Goal: Task Accomplishment & Management: Manage account settings

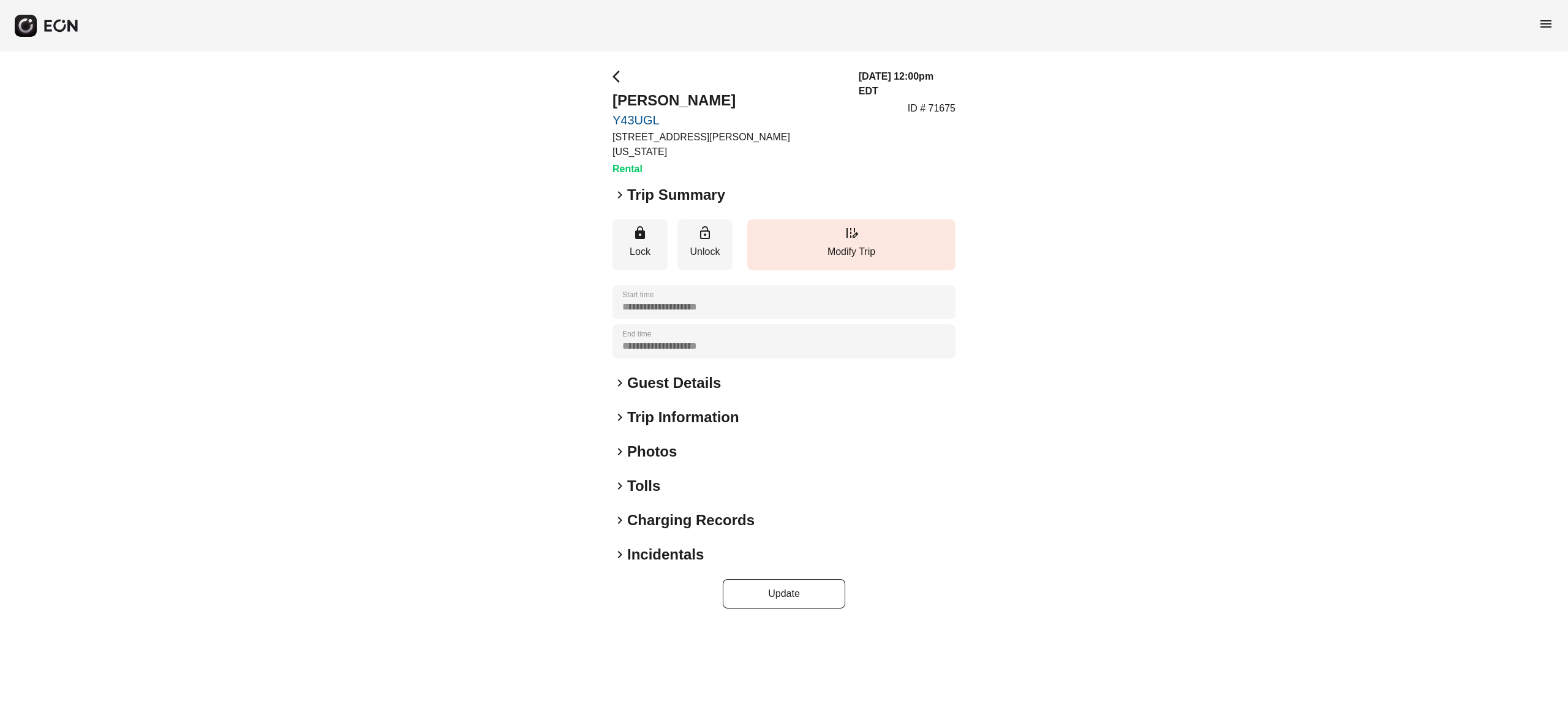
click at [663, 442] on h2 "Photos" at bounding box center [651, 451] width 50 height 19
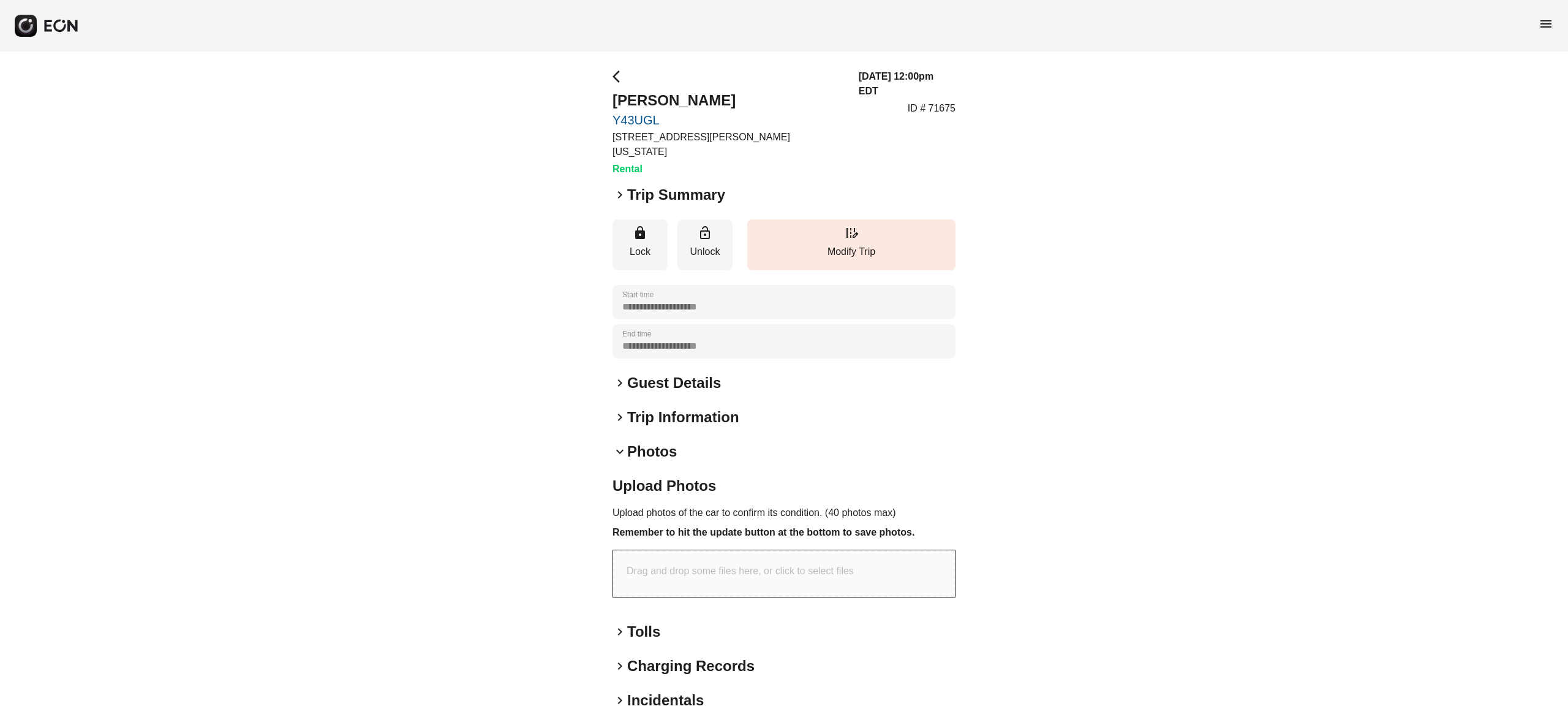
click at [794, 567] on div "Drag and drop some files here, or click to select files" at bounding box center [783, 573] width 342 height 46
type input "**********"
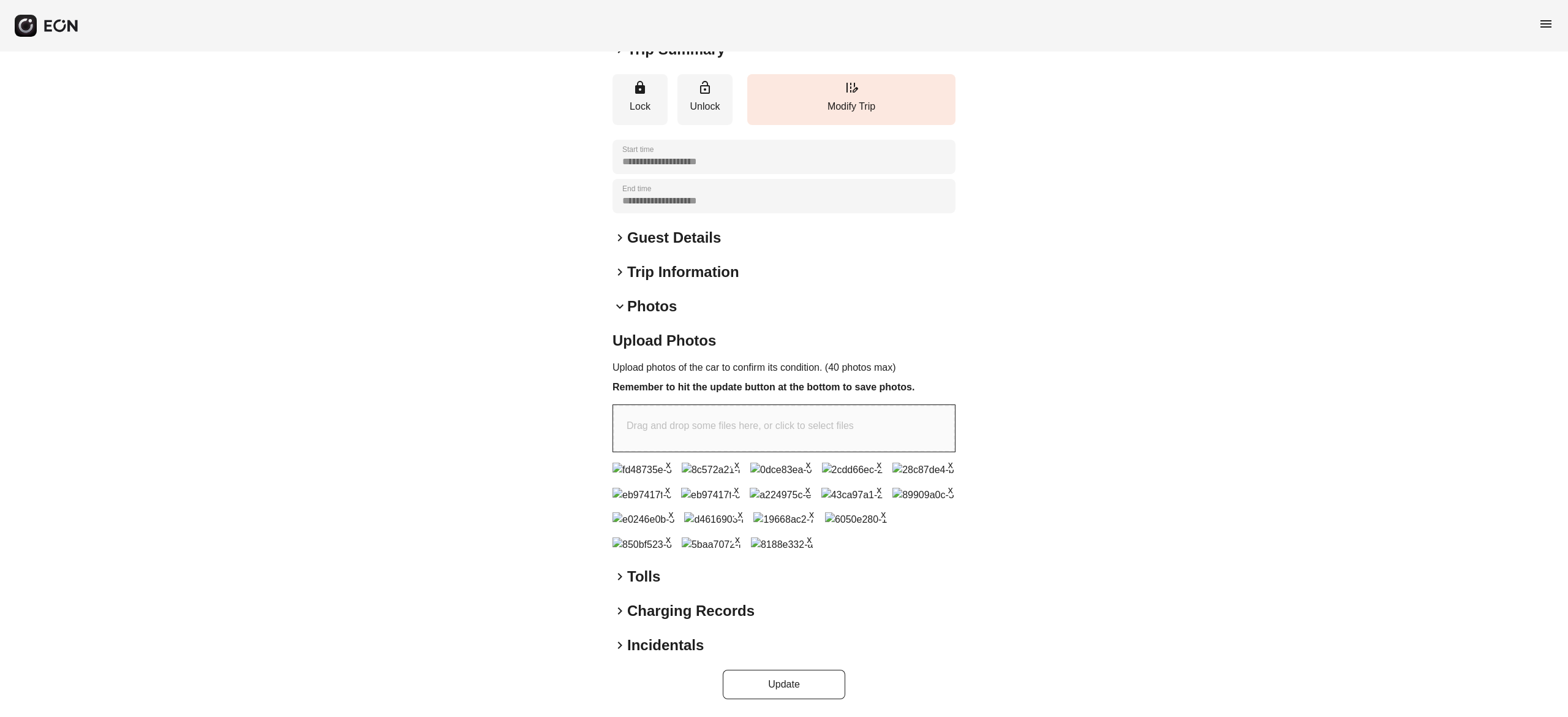
scroll to position [486, 0]
click at [797, 693] on button "Update" at bounding box center [784, 685] width 122 height 30
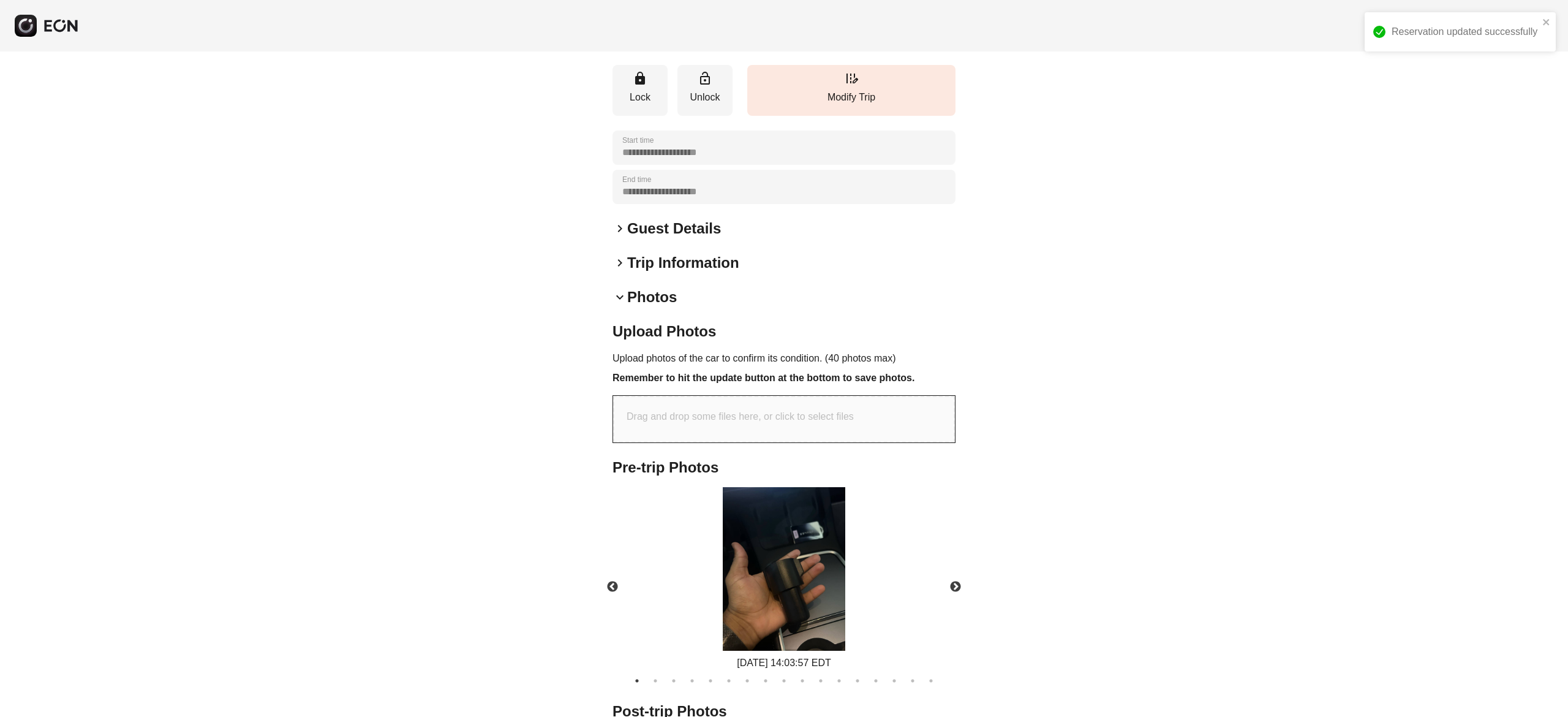
scroll to position [317, 0]
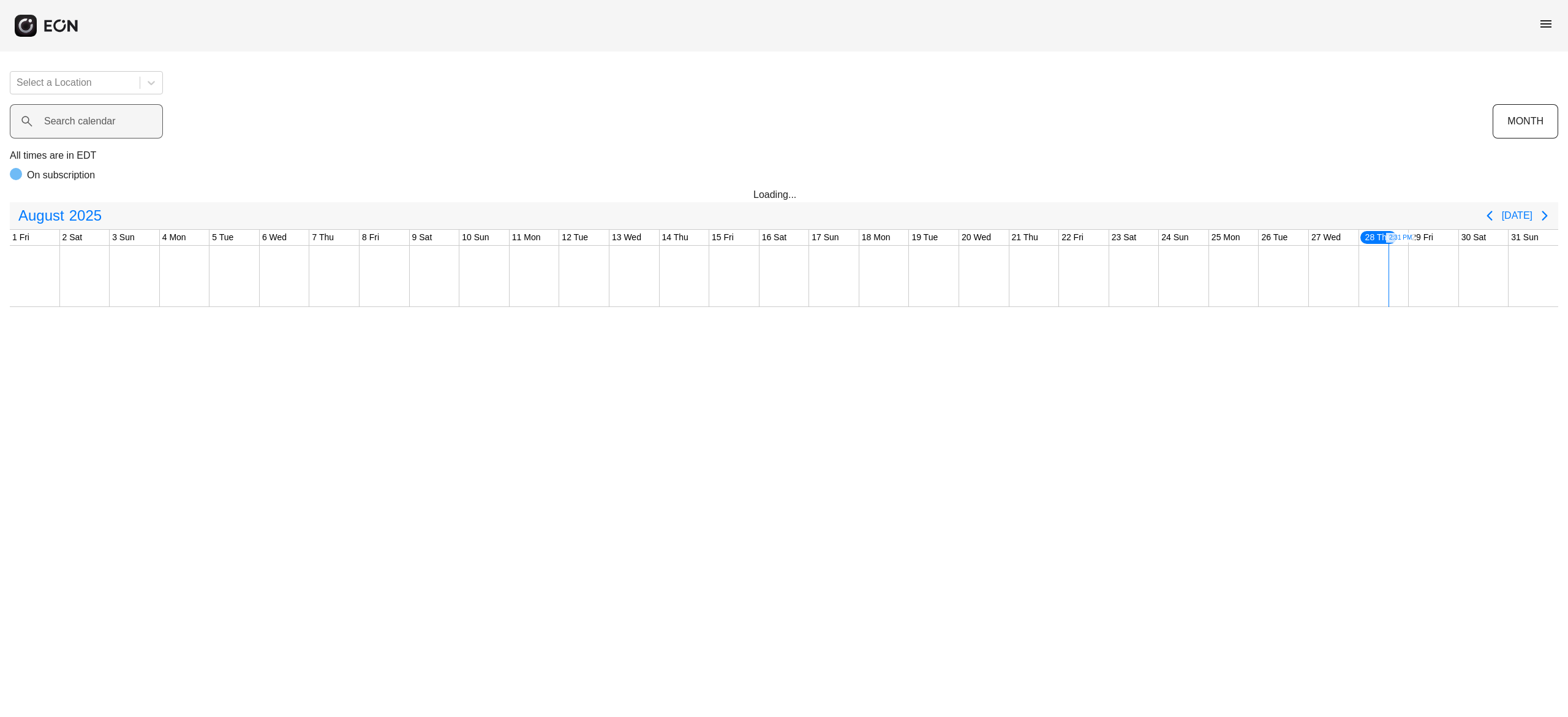
click at [110, 120] on label "Search calendar" at bounding box center [80, 121] width 72 height 15
click at [110, 120] on calendar "Search calendar" at bounding box center [86, 121] width 153 height 34
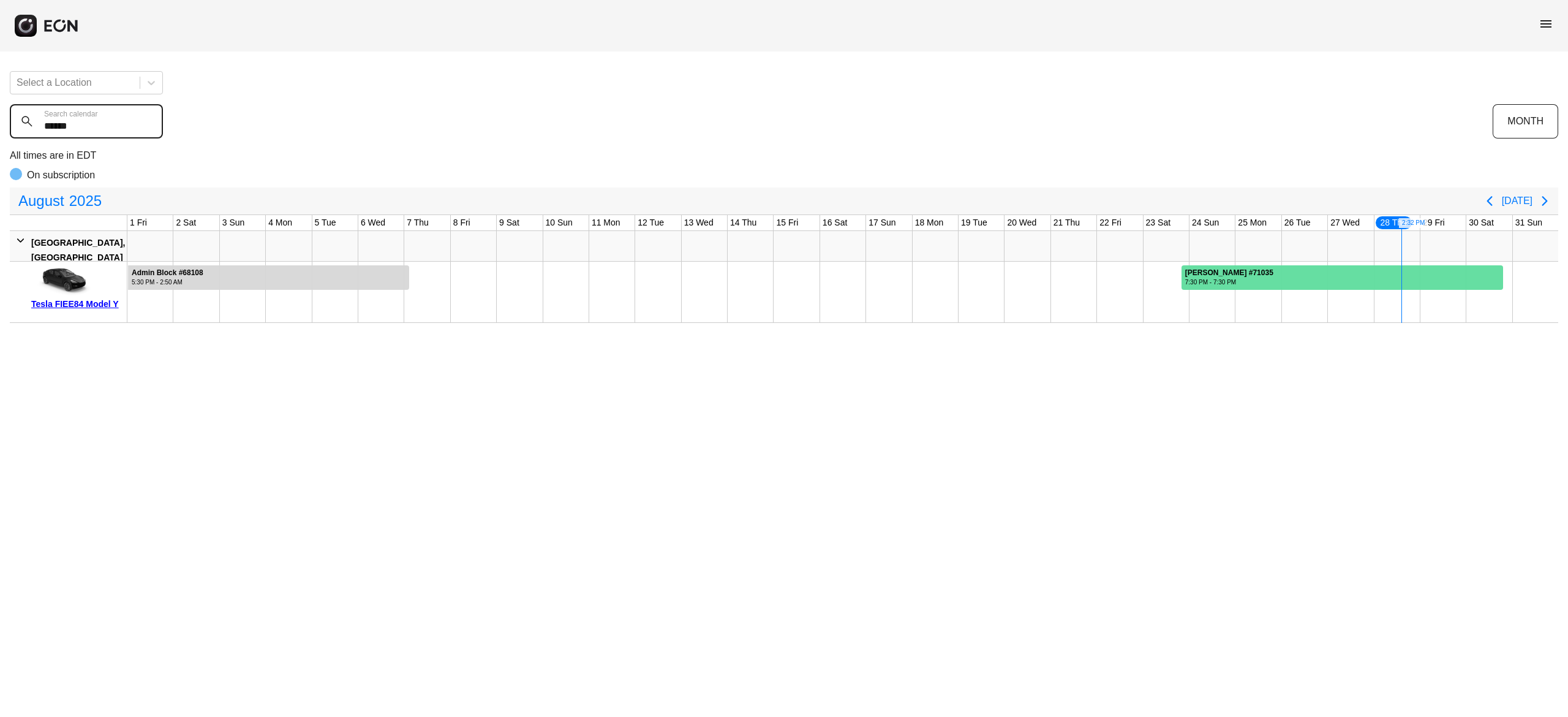
type calendar "******"
click at [1266, 276] on div at bounding box center [1343, 277] width 323 height 24
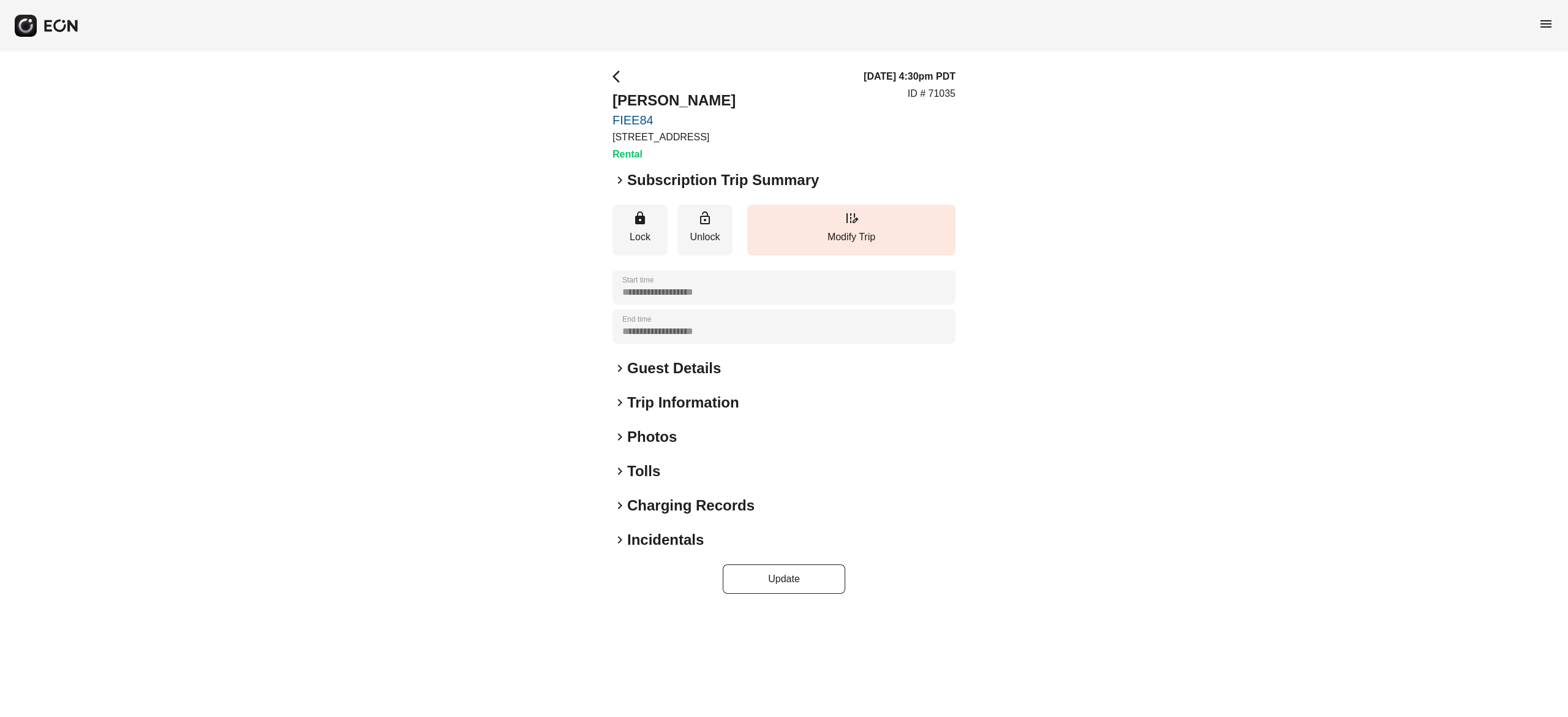
click at [639, 120] on link "FIEE84" at bounding box center [674, 120] width 123 height 15
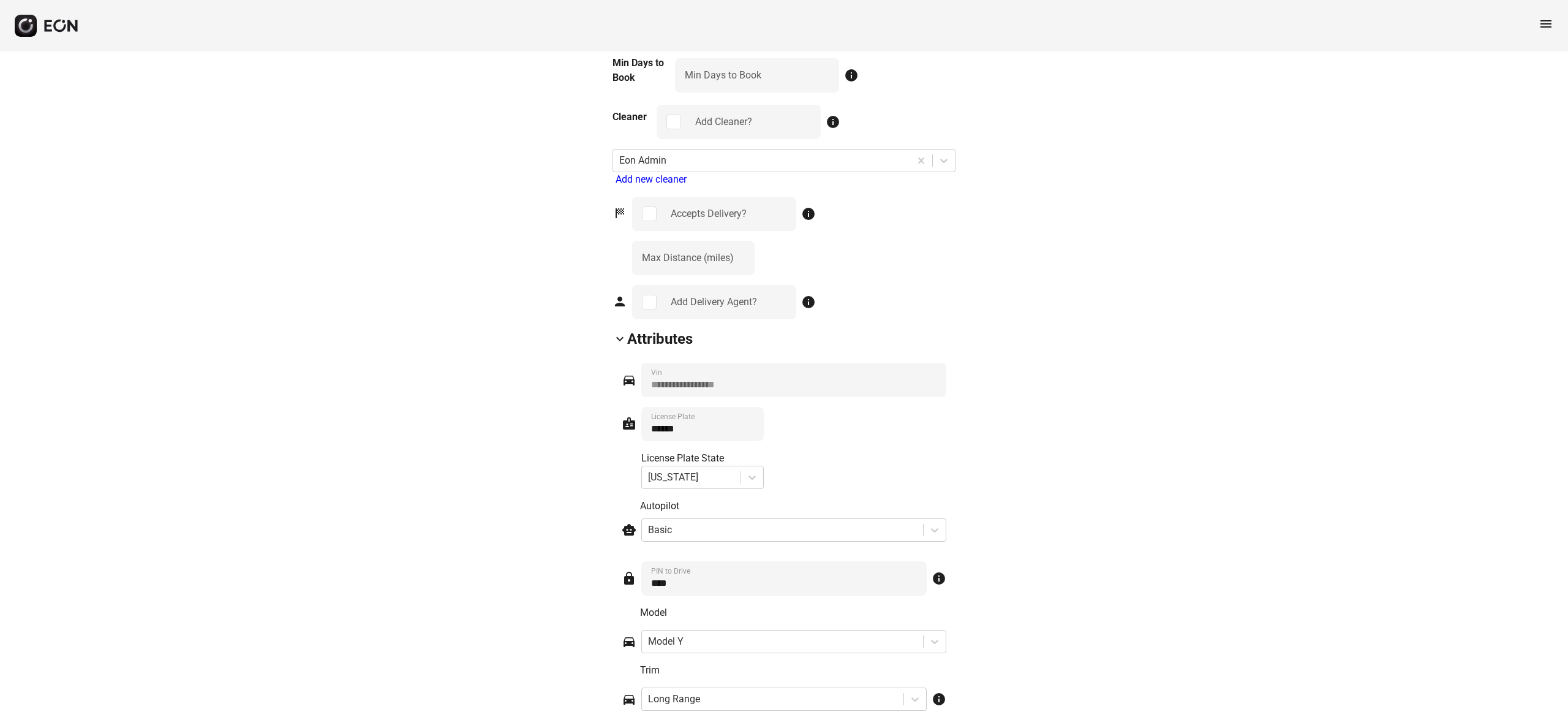
scroll to position [1593, 0]
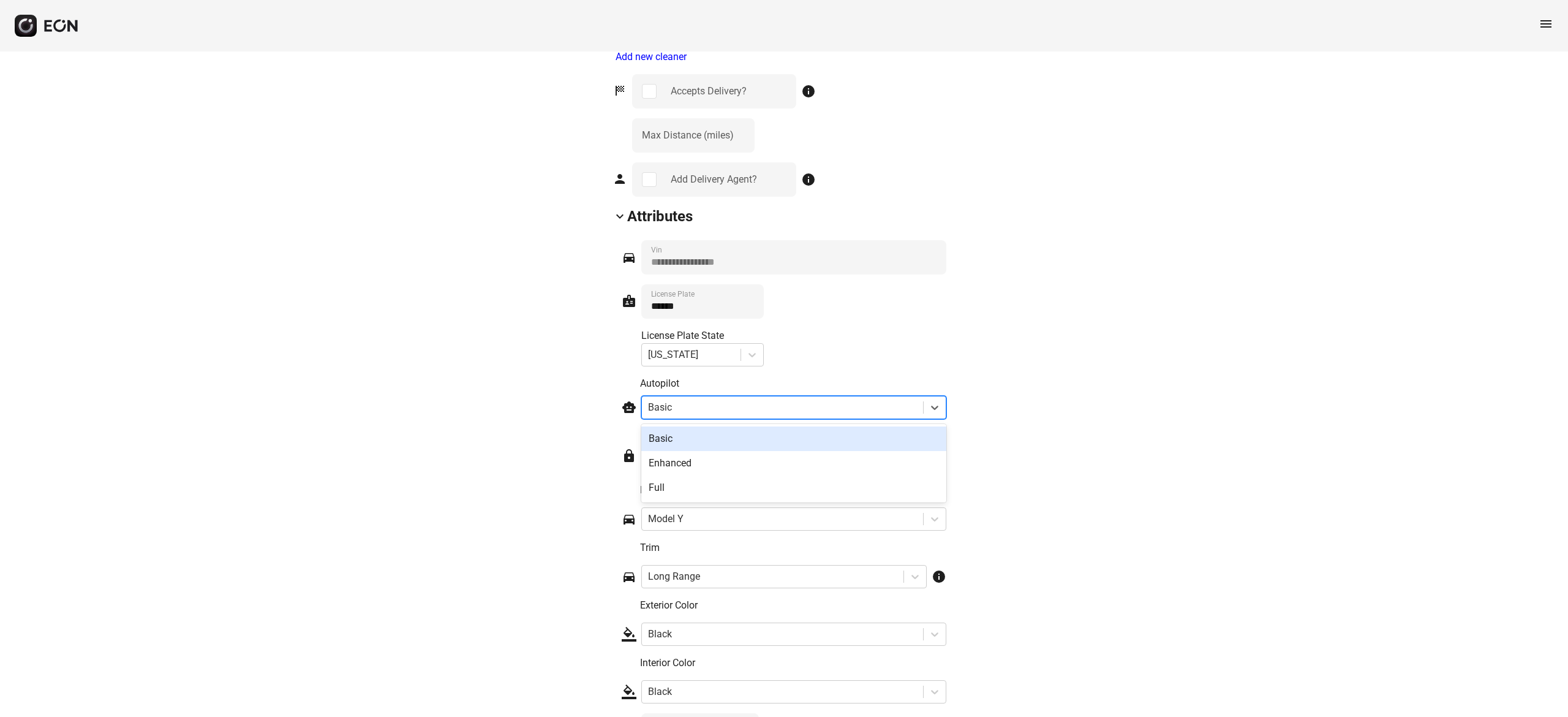
click at [787, 414] on div at bounding box center [782, 407] width 269 height 17
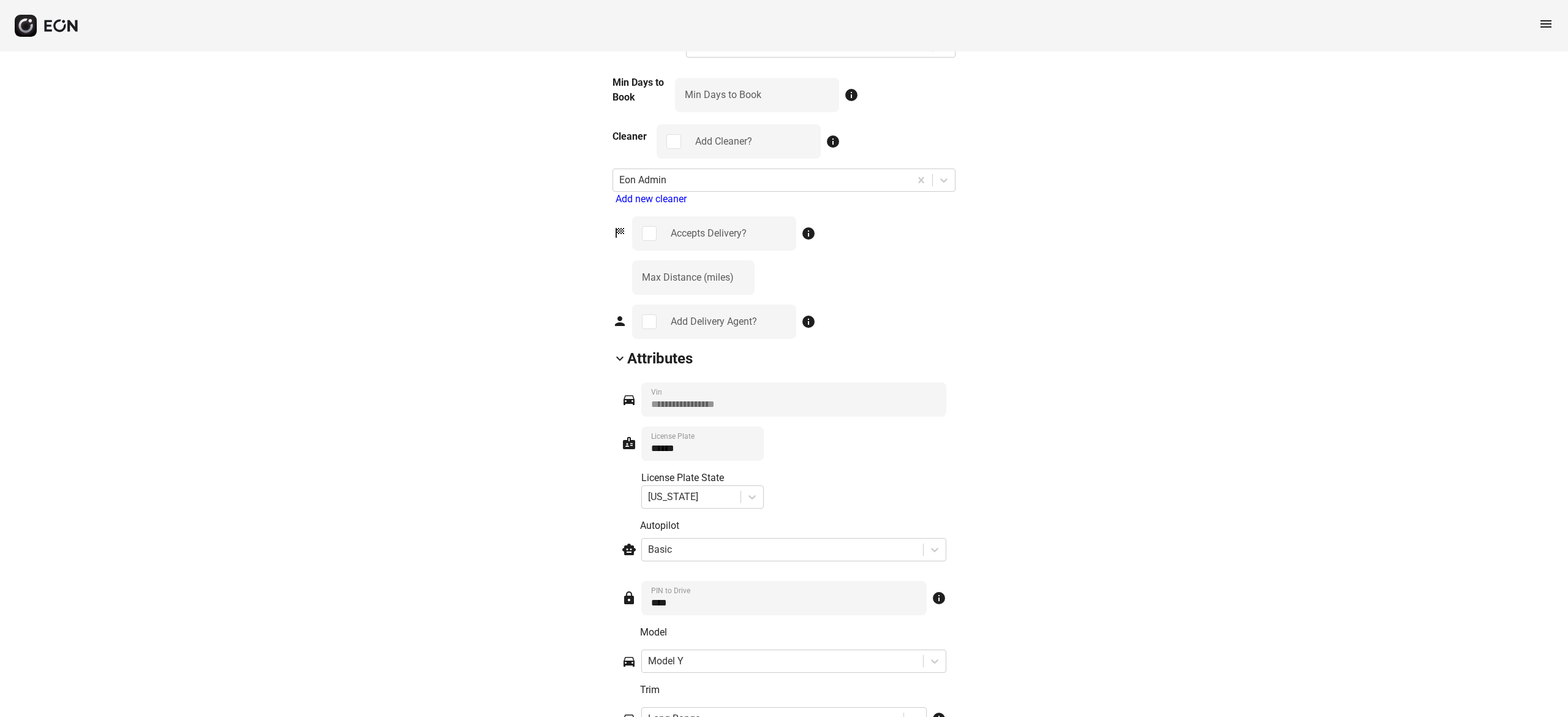
scroll to position [1225, 0]
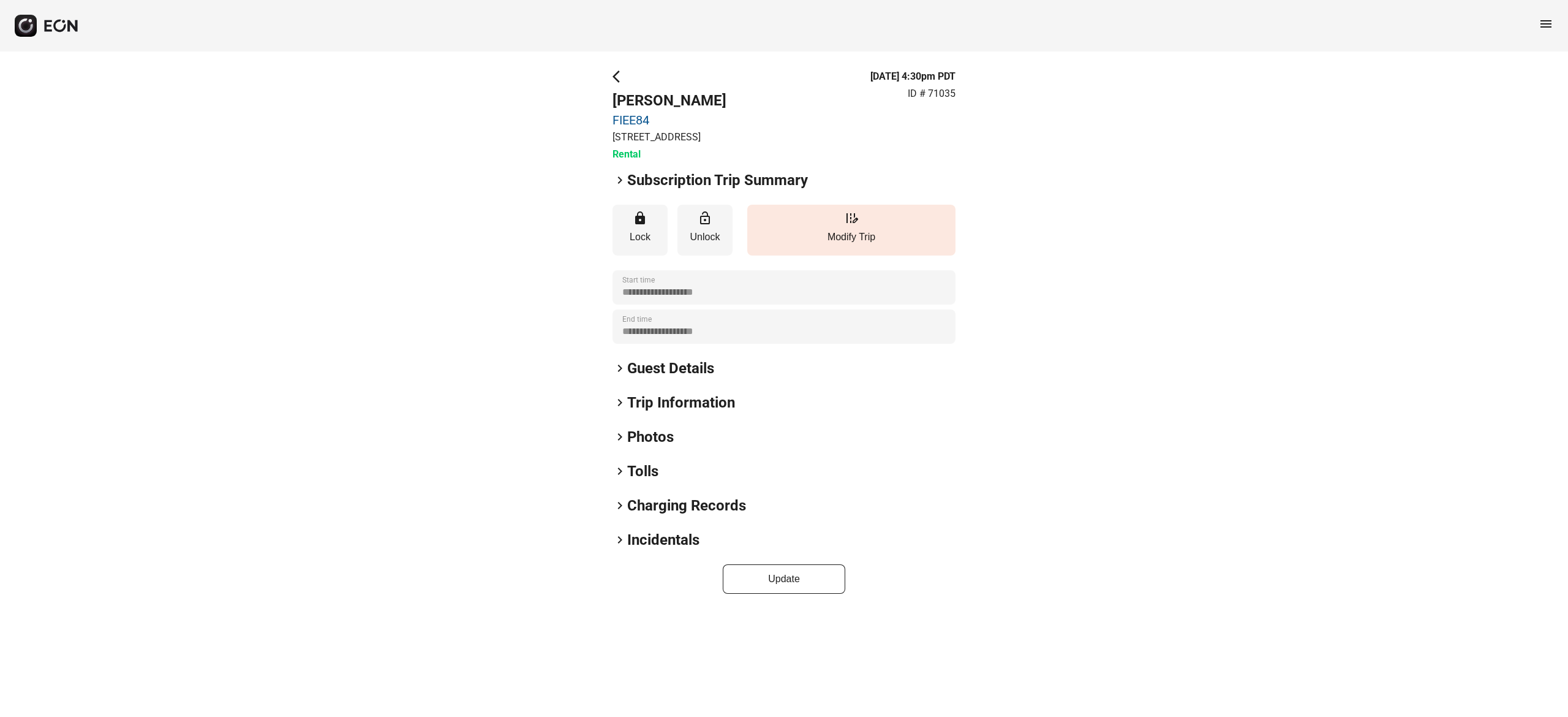
click at [773, 177] on h2 "Subscription Trip Summary" at bounding box center [717, 180] width 181 height 19
